Goal: Browse casually

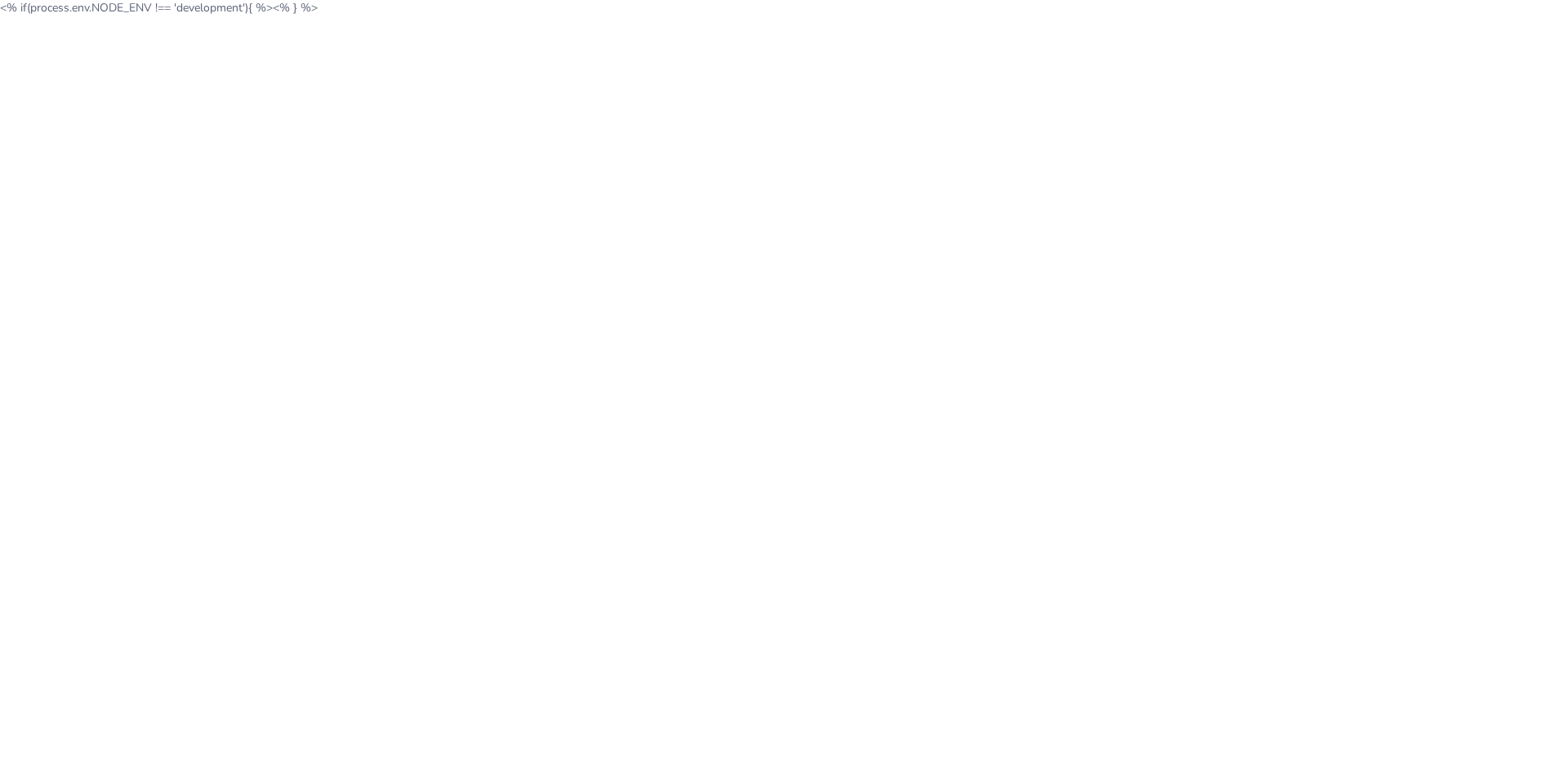
click at [766, 15] on html "<% if(process.env.NODE_ENV !== 'development'){ %> <% } %>" at bounding box center [784, 8] width 1568 height 15
drag, startPoint x: 346, startPoint y: 8, endPoint x: 0, endPoint y: 5, distance: 346.0
click at [0, 5] on body "<% if(process.env.NODE_ENV !== 'development'){ %> <% } %>" at bounding box center [784, 8] width 1568 height 15
copy body "<% if(process.env.NODE_ENV !== 'development'){ %> <% } %>"
